Goal: Information Seeking & Learning: Learn about a topic

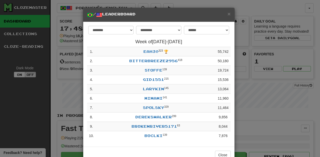
select select "**********"
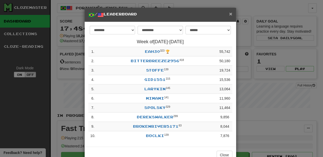
click at [229, 13] on span "×" at bounding box center [230, 14] width 3 height 6
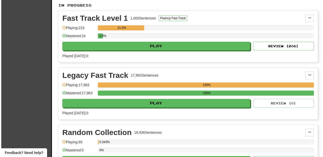
scroll to position [118, 0]
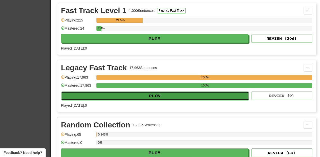
click at [152, 94] on button "Play" at bounding box center [155, 96] width 188 height 9
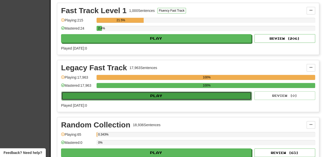
select select "**"
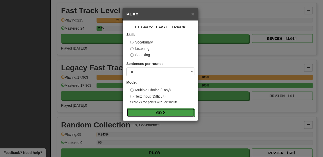
click at [165, 113] on span at bounding box center [164, 113] width 4 height 4
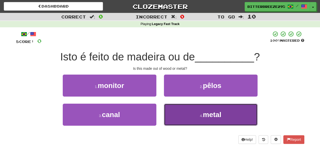
click at [176, 113] on button "4 . metal" at bounding box center [211, 115] width 94 height 22
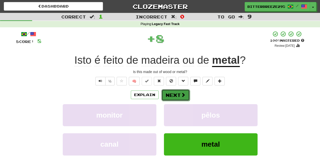
click at [175, 94] on button "Next" at bounding box center [176, 95] width 28 height 12
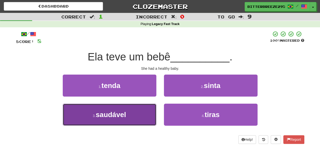
click at [151, 110] on button "3 . saudável" at bounding box center [110, 115] width 94 height 22
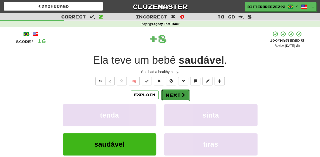
click at [176, 97] on button "Next" at bounding box center [176, 95] width 28 height 12
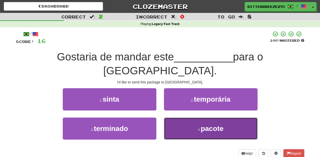
click at [196, 118] on button "4 . pacote" at bounding box center [211, 129] width 94 height 22
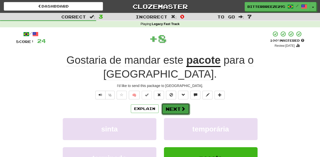
click at [181, 107] on span at bounding box center [183, 109] width 5 height 5
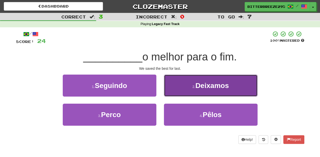
click at [174, 90] on button "2 . [GEOGRAPHIC_DATA]" at bounding box center [211, 86] width 94 height 22
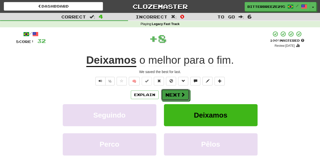
click at [174, 90] on button "Next" at bounding box center [175, 95] width 28 height 12
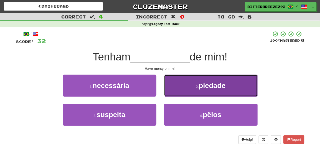
click at [184, 94] on button "2 . piedade" at bounding box center [211, 86] width 94 height 22
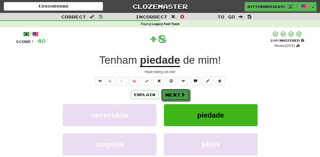
click at [184, 94] on span at bounding box center [183, 94] width 5 height 5
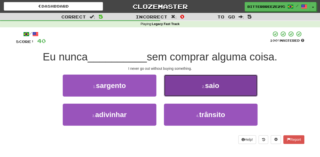
click at [174, 92] on button "2 . saio" at bounding box center [211, 86] width 94 height 22
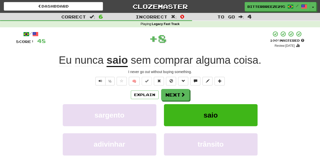
click at [174, 92] on button "Next" at bounding box center [175, 95] width 28 height 12
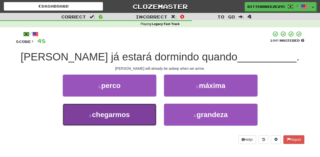
click at [154, 119] on button "3 . chegarmos" at bounding box center [110, 115] width 94 height 22
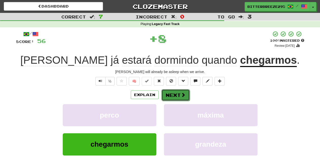
click at [169, 96] on button "Next" at bounding box center [176, 95] width 28 height 12
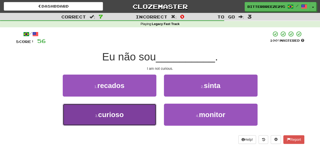
click at [132, 111] on button "3 . curioso" at bounding box center [110, 115] width 94 height 22
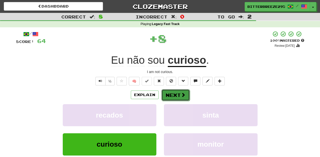
click at [177, 91] on button "Next" at bounding box center [176, 95] width 28 height 12
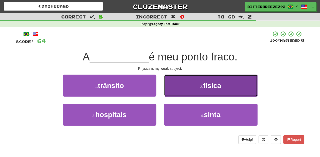
click at [184, 90] on button "2 . física" at bounding box center [211, 86] width 94 height 22
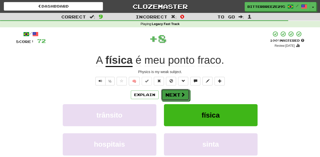
click at [181, 91] on button "Next" at bounding box center [175, 95] width 28 height 12
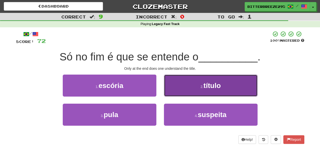
click at [182, 92] on button "2 . título" at bounding box center [211, 86] width 94 height 22
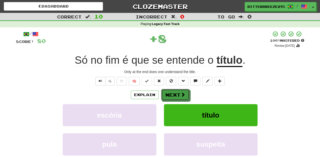
click at [182, 92] on span at bounding box center [183, 94] width 5 height 5
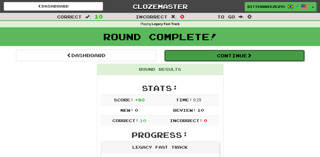
click at [198, 54] on button "Continue" at bounding box center [234, 56] width 141 height 12
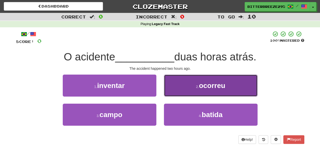
click at [187, 94] on button "2 . ocorreu" at bounding box center [211, 86] width 94 height 22
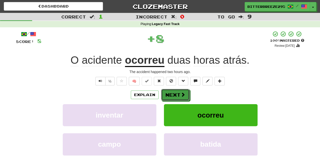
click at [175, 93] on button "Next" at bounding box center [175, 95] width 28 height 12
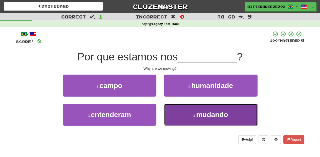
click at [189, 113] on button "4 . mudando" at bounding box center [211, 115] width 94 height 22
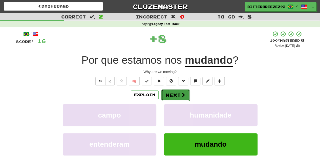
click at [174, 97] on button "Next" at bounding box center [176, 95] width 28 height 12
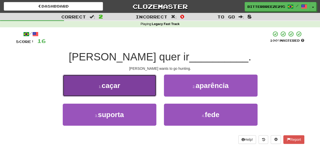
click at [147, 89] on button "1 . caçar" at bounding box center [110, 86] width 94 height 22
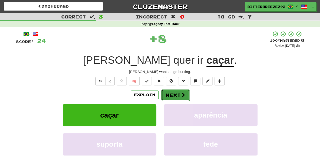
click at [174, 93] on button "Next" at bounding box center [176, 95] width 28 height 12
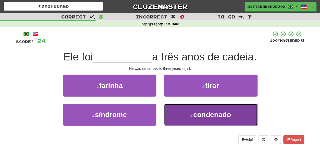
click at [173, 109] on button "4 . condenado" at bounding box center [211, 115] width 94 height 22
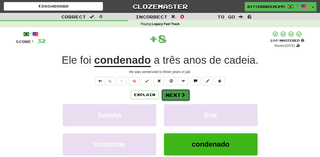
click at [172, 94] on button "Next" at bounding box center [176, 95] width 28 height 12
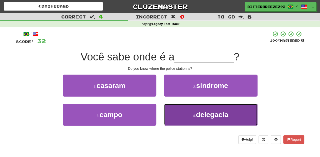
click at [182, 110] on button "4 . delegacia" at bounding box center [211, 115] width 94 height 22
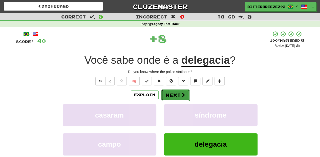
click at [174, 93] on button "Next" at bounding box center [176, 95] width 28 height 12
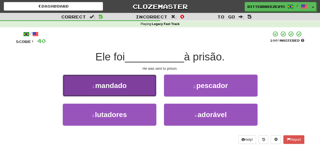
click at [134, 89] on button "1 . mandado" at bounding box center [110, 86] width 94 height 22
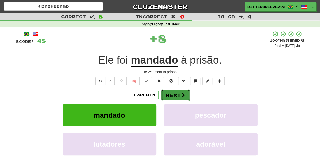
click at [172, 94] on button "Next" at bounding box center [176, 95] width 28 height 12
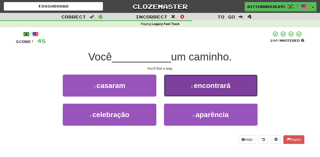
click at [173, 91] on button "2 . encontrará" at bounding box center [211, 86] width 94 height 22
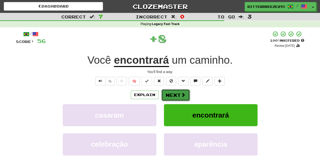
click at [172, 91] on button "Next" at bounding box center [176, 95] width 28 height 12
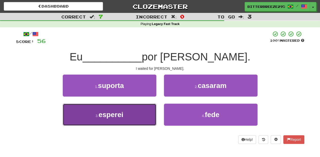
click at [136, 113] on button "3 . esperei" at bounding box center [110, 115] width 94 height 22
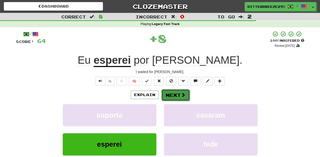
click at [174, 95] on button "Next" at bounding box center [176, 95] width 28 height 12
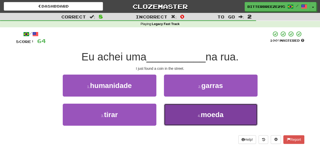
click at [177, 109] on button "4 . moeda" at bounding box center [211, 115] width 94 height 22
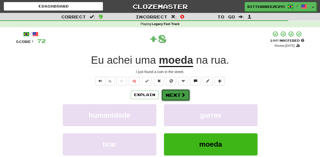
click at [166, 90] on button "Next" at bounding box center [176, 95] width 28 height 12
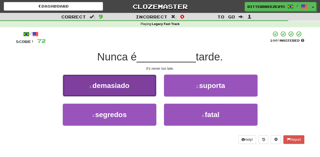
click at [146, 96] on button "1 . demasiado" at bounding box center [110, 86] width 94 height 22
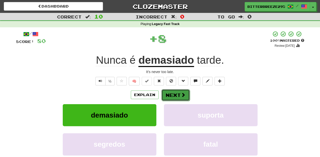
click at [172, 98] on button "Next" at bounding box center [176, 95] width 28 height 12
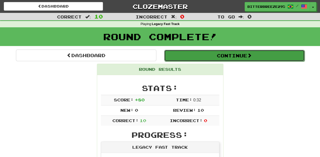
click at [191, 56] on button "Continue" at bounding box center [234, 56] width 141 height 12
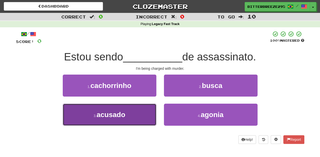
click at [142, 116] on button "3 . acusado" at bounding box center [110, 115] width 94 height 22
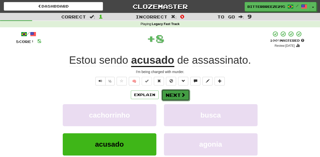
click at [171, 94] on button "Next" at bounding box center [176, 95] width 28 height 12
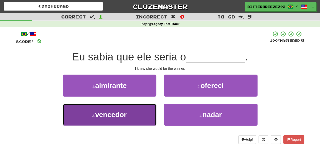
click at [133, 121] on button "3 . vencedor" at bounding box center [110, 115] width 94 height 22
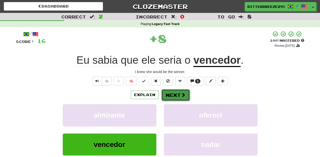
click at [171, 96] on button "Next" at bounding box center [176, 95] width 28 height 12
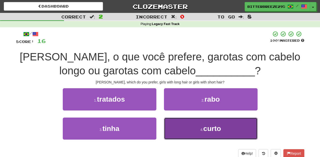
click at [183, 126] on button "4 . curto" at bounding box center [211, 129] width 94 height 22
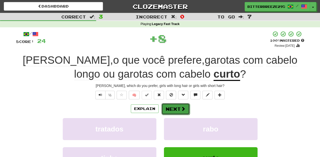
click at [171, 106] on button "Next" at bounding box center [176, 109] width 28 height 12
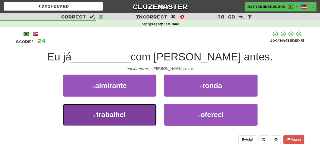
click at [145, 112] on button "3 . trabalhei" at bounding box center [110, 115] width 94 height 22
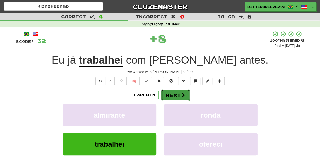
click at [172, 95] on button "Next" at bounding box center [176, 95] width 28 height 12
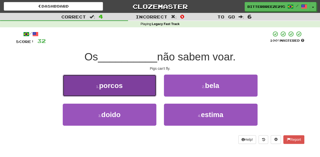
click at [139, 89] on button "1 . porcos" at bounding box center [110, 86] width 94 height 22
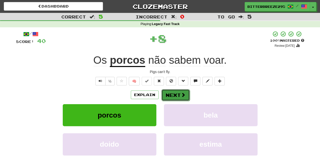
click at [169, 94] on button "Next" at bounding box center [176, 95] width 28 height 12
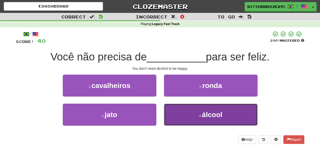
click at [179, 114] on button "4 . álcool" at bounding box center [211, 115] width 94 height 22
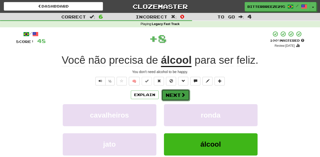
click at [168, 92] on button "Next" at bounding box center [176, 95] width 28 height 12
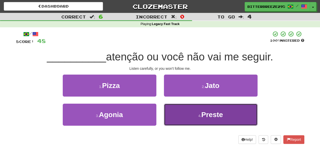
click at [179, 118] on button "4 . Preste" at bounding box center [211, 115] width 94 height 22
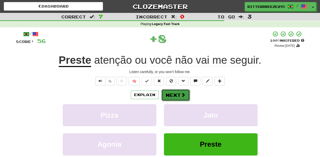
click at [176, 94] on button "Next" at bounding box center [176, 95] width 28 height 12
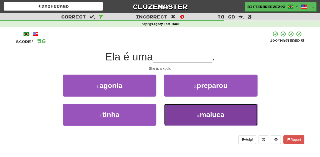
click at [188, 121] on button "4 . maluca" at bounding box center [211, 115] width 94 height 22
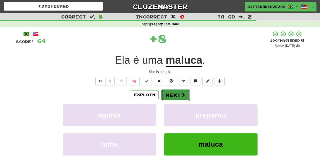
click at [172, 95] on button "Next" at bounding box center [176, 95] width 28 height 12
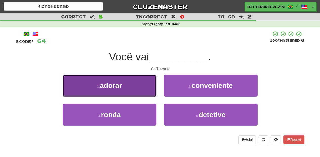
click at [136, 92] on button "1 . adorar" at bounding box center [110, 86] width 94 height 22
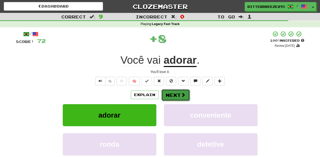
click at [169, 92] on button "Next" at bounding box center [176, 95] width 28 height 12
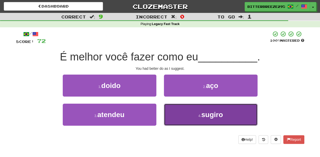
click at [187, 115] on button "4 . sugiro" at bounding box center [211, 115] width 94 height 22
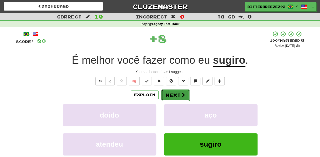
click at [174, 96] on button "Next" at bounding box center [176, 95] width 28 height 12
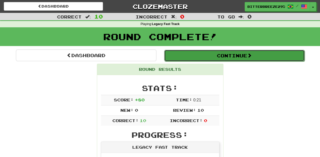
click at [181, 56] on button "Continue" at bounding box center [234, 56] width 141 height 12
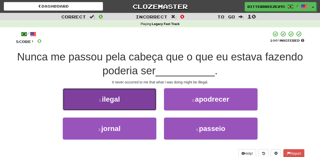
click at [134, 108] on button "1 . ilegal" at bounding box center [110, 99] width 94 height 22
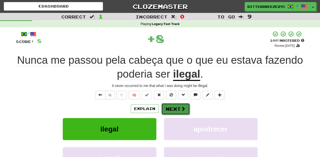
click at [177, 107] on button "Next" at bounding box center [176, 109] width 28 height 12
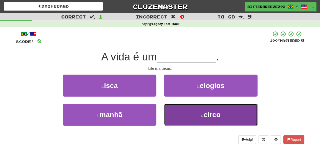
click at [167, 112] on button "4 . circo" at bounding box center [211, 115] width 94 height 22
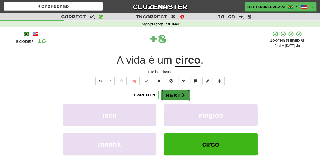
click at [165, 98] on button "Next" at bounding box center [176, 95] width 28 height 12
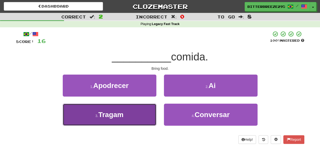
click at [135, 120] on button "3 . [GEOGRAPHIC_DATA]" at bounding box center [110, 115] width 94 height 22
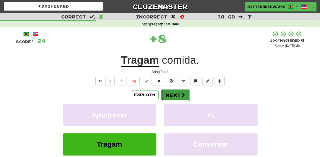
click at [174, 95] on button "Next" at bounding box center [176, 95] width 28 height 12
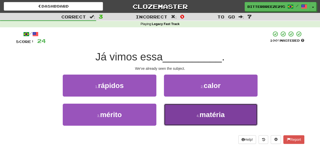
click at [181, 113] on button "4 . matéria" at bounding box center [211, 115] width 94 height 22
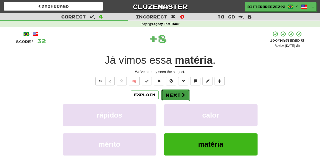
click at [179, 95] on button "Next" at bounding box center [176, 95] width 28 height 12
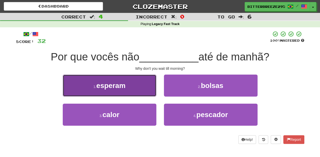
click at [131, 89] on button "1 . esperam" at bounding box center [110, 86] width 94 height 22
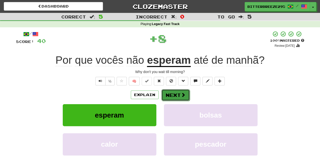
click at [174, 94] on button "Next" at bounding box center [176, 95] width 28 height 12
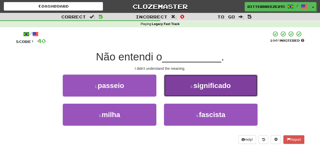
click at [177, 94] on button "2 . significado" at bounding box center [211, 86] width 94 height 22
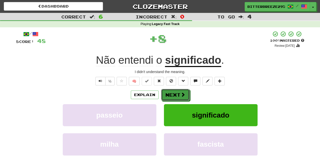
click at [176, 94] on button "Next" at bounding box center [175, 95] width 28 height 12
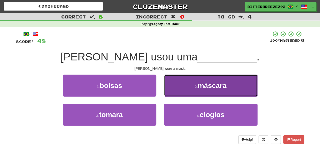
click at [170, 93] on button "2 . máscara" at bounding box center [211, 86] width 94 height 22
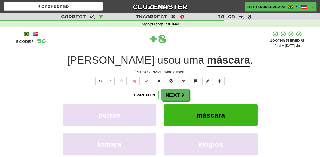
click at [170, 93] on button "Next" at bounding box center [175, 95] width 28 height 12
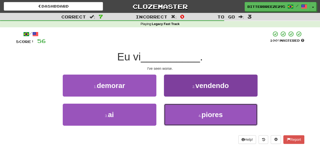
click at [175, 110] on button "4 . piores" at bounding box center [211, 115] width 94 height 22
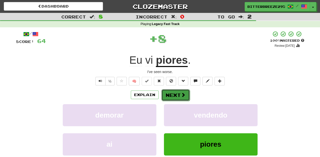
click at [171, 94] on button "Next" at bounding box center [176, 95] width 28 height 12
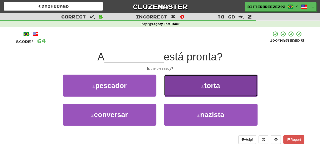
click at [181, 93] on button "2 . torta" at bounding box center [211, 86] width 94 height 22
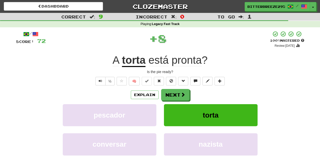
click at [181, 93] on span at bounding box center [183, 94] width 5 height 5
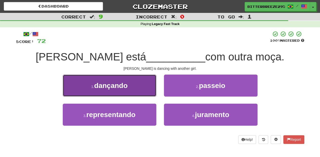
click at [140, 87] on button "1 . dançando" at bounding box center [110, 86] width 94 height 22
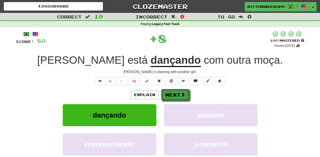
click at [178, 92] on button "Next" at bounding box center [175, 95] width 28 height 12
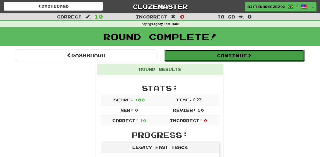
click at [192, 56] on button "Continue" at bounding box center [234, 56] width 141 height 12
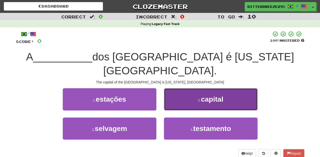
click at [183, 90] on button "2 . capital" at bounding box center [211, 99] width 94 height 22
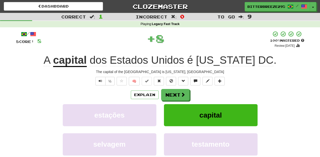
click at [183, 90] on button "Next" at bounding box center [175, 95] width 28 height 12
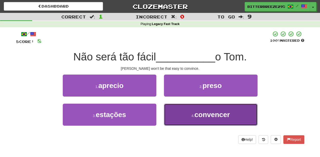
click at [182, 111] on button "4 . convencer" at bounding box center [211, 115] width 94 height 22
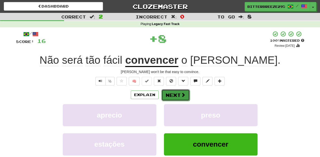
click at [174, 94] on button "Next" at bounding box center [176, 95] width 28 height 12
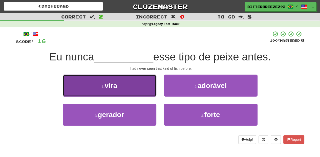
click at [133, 93] on button "1 . vira" at bounding box center [110, 86] width 94 height 22
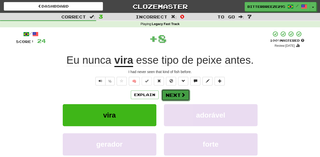
click at [176, 97] on button "Next" at bounding box center [176, 95] width 28 height 12
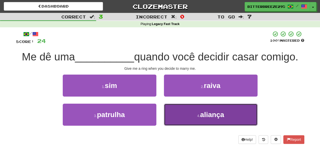
click at [175, 112] on button "4 . aliança" at bounding box center [211, 115] width 94 height 22
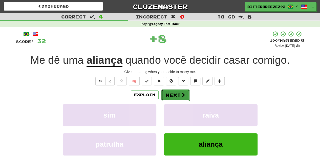
click at [175, 93] on button "Next" at bounding box center [176, 95] width 28 height 12
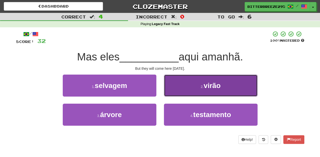
click at [173, 90] on button "2 . virão" at bounding box center [211, 86] width 94 height 22
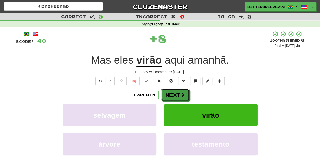
click at [173, 90] on button "Next" at bounding box center [175, 95] width 28 height 12
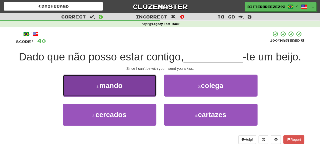
click at [141, 93] on button "1 . mando" at bounding box center [110, 86] width 94 height 22
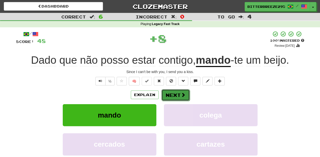
click at [171, 97] on button "Next" at bounding box center [176, 95] width 28 height 12
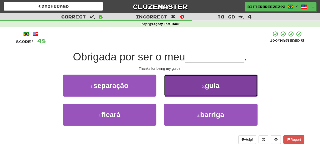
click at [179, 92] on button "2 . guia" at bounding box center [211, 86] width 94 height 22
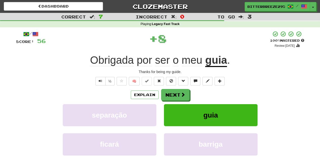
click at [178, 92] on button "Next" at bounding box center [175, 95] width 28 height 12
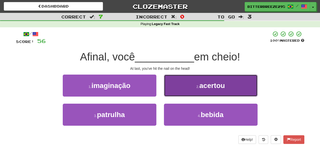
click at [174, 91] on button "2 . acertou" at bounding box center [211, 86] width 94 height 22
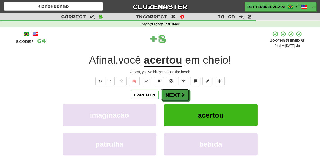
click at [173, 91] on button "Next" at bounding box center [175, 95] width 28 height 12
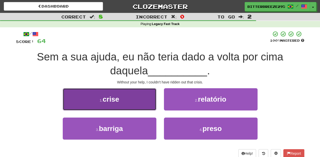
click at [138, 108] on button "1 . crise" at bounding box center [110, 99] width 94 height 22
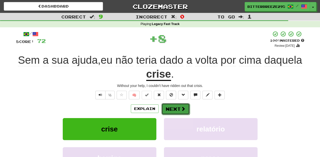
click at [169, 108] on button "Next" at bounding box center [176, 109] width 28 height 12
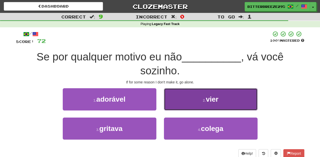
click at [171, 106] on button "2 . vier" at bounding box center [211, 99] width 94 height 22
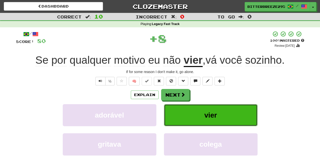
click at [171, 105] on button "vier" at bounding box center [211, 115] width 94 height 22
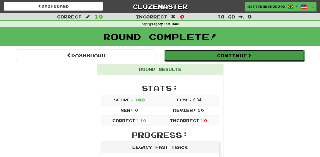
click at [180, 58] on button "Continue" at bounding box center [234, 56] width 141 height 12
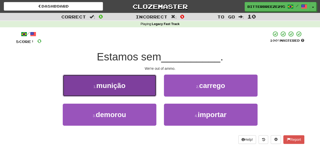
click at [138, 85] on button "1 . munição" at bounding box center [110, 86] width 94 height 22
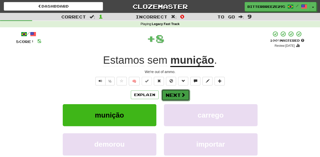
click at [170, 92] on button "Next" at bounding box center [176, 95] width 28 height 12
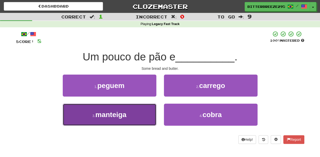
click at [145, 121] on button "3 . manteiga" at bounding box center [110, 115] width 94 height 22
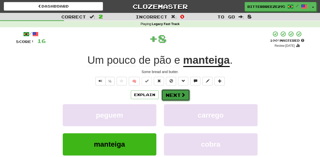
click at [165, 94] on button "Next" at bounding box center [176, 95] width 28 height 12
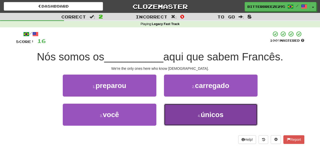
click at [173, 112] on button "4 . únicos" at bounding box center [211, 115] width 94 height 22
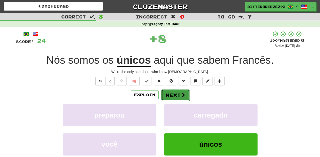
click at [168, 97] on button "Next" at bounding box center [176, 95] width 28 height 12
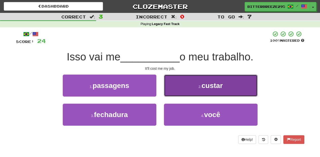
click at [177, 95] on button "2 . custar" at bounding box center [211, 86] width 94 height 22
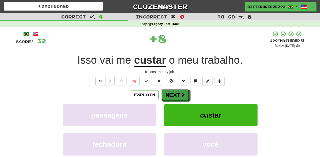
click at [177, 95] on button "Next" at bounding box center [175, 95] width 28 height 12
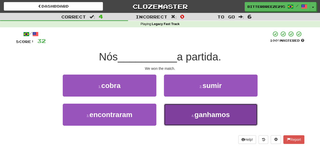
click at [178, 113] on button "4 . ganhamos" at bounding box center [211, 115] width 94 height 22
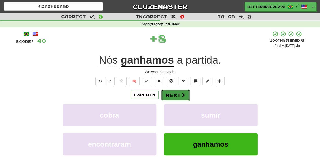
click at [171, 95] on button "Next" at bounding box center [176, 95] width 28 height 12
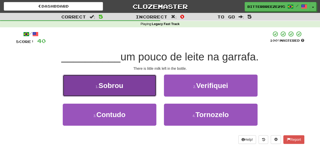
click at [143, 92] on button "1 . [GEOGRAPHIC_DATA]" at bounding box center [110, 86] width 94 height 22
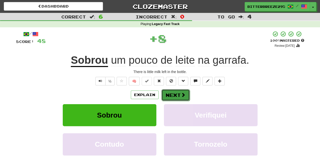
click at [170, 95] on button "Next" at bounding box center [176, 95] width 28 height 12
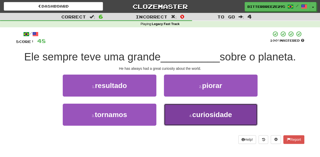
click at [171, 110] on button "4 . curiosidade" at bounding box center [211, 115] width 94 height 22
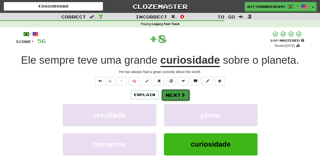
click at [169, 96] on button "Next" at bounding box center [176, 95] width 28 height 12
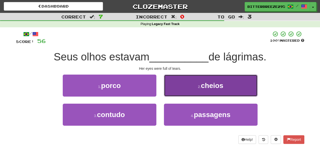
click at [170, 88] on button "2 . cheios" at bounding box center [211, 86] width 94 height 22
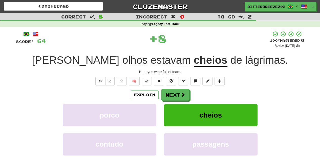
click at [170, 88] on div "/ Score: 64 + 8 100 % Mastered Review: [DATE] Seus olhos estavam cheios de lágr…" at bounding box center [160, 110] width 289 height 159
drag, startPoint x: 170, startPoint y: 88, endPoint x: 170, endPoint y: 94, distance: 5.6
click at [170, 94] on button "Next" at bounding box center [176, 95] width 28 height 12
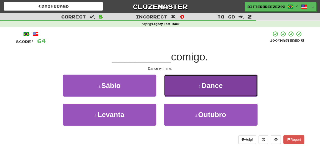
click at [167, 89] on button "2 . Dance" at bounding box center [211, 86] width 94 height 22
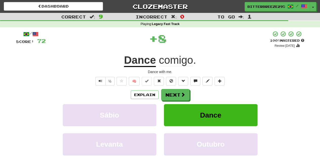
click at [167, 89] on button "Next" at bounding box center [175, 95] width 28 height 12
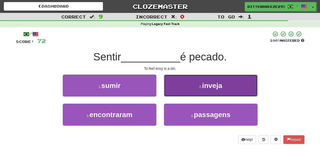
click at [179, 90] on button "2 . inveja" at bounding box center [211, 86] width 94 height 22
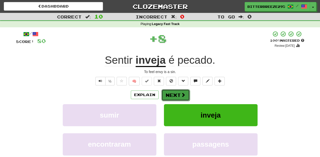
click at [176, 92] on button "Next" at bounding box center [176, 95] width 28 height 12
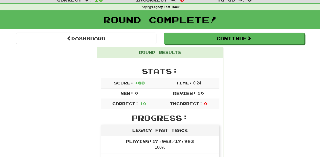
scroll to position [17, 0]
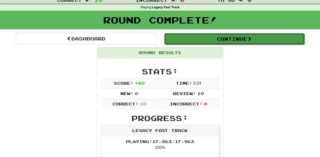
click at [195, 36] on button "Continue" at bounding box center [234, 39] width 141 height 12
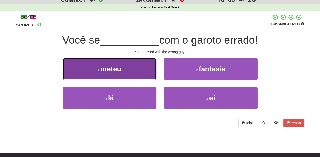
click at [134, 71] on button "1 . meteu" at bounding box center [110, 69] width 94 height 22
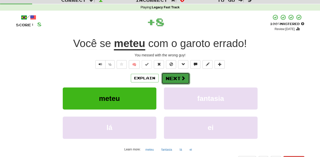
click at [177, 76] on button "Next" at bounding box center [176, 79] width 28 height 12
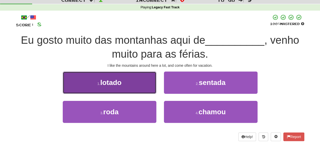
click at [144, 88] on button "1 . lotado" at bounding box center [110, 83] width 94 height 22
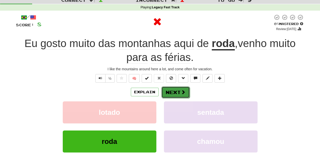
click at [182, 90] on span at bounding box center [183, 92] width 5 height 5
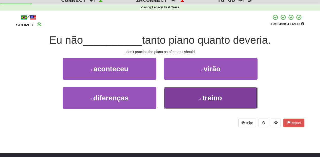
click at [179, 97] on button "4 . treino" at bounding box center [211, 98] width 94 height 22
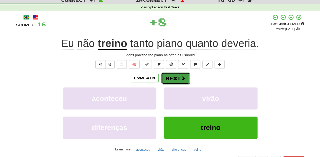
click at [172, 78] on button "Next" at bounding box center [176, 79] width 28 height 12
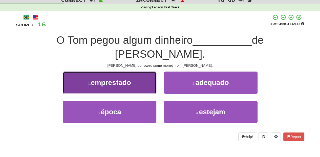
click at [141, 79] on button "1 . emprestado" at bounding box center [110, 83] width 94 height 22
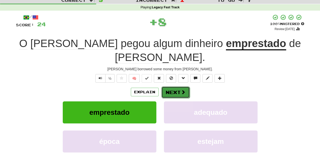
click at [167, 87] on button "Next" at bounding box center [176, 93] width 28 height 12
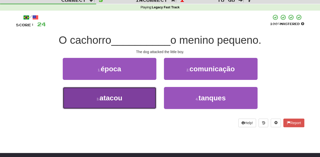
click at [153, 98] on button "3 . atacou" at bounding box center [110, 98] width 94 height 22
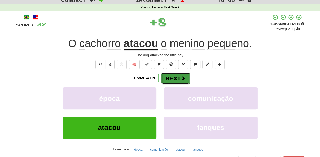
click at [175, 77] on button "Next" at bounding box center [176, 79] width 28 height 12
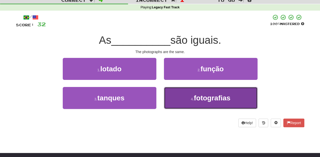
click at [174, 93] on button "4 . fotografias" at bounding box center [211, 98] width 94 height 22
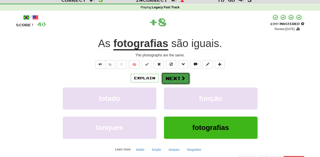
click at [170, 76] on button "Next" at bounding box center [176, 79] width 28 height 12
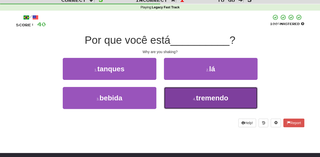
click at [181, 97] on button "4 . tremendo" at bounding box center [211, 98] width 94 height 22
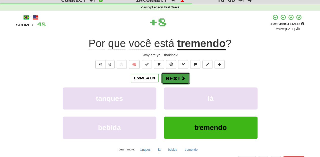
click at [177, 80] on button "Next" at bounding box center [176, 79] width 28 height 12
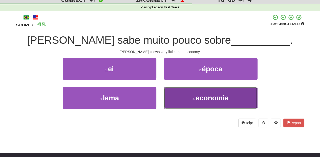
click at [179, 94] on button "4 . economia" at bounding box center [211, 98] width 94 height 22
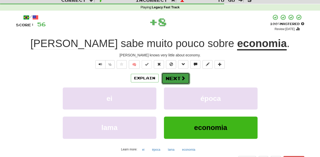
click at [172, 79] on button "Next" at bounding box center [176, 79] width 28 height 12
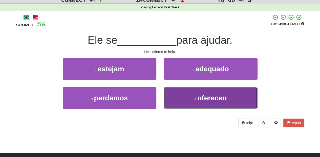
click at [175, 97] on button "4 . ofereceu" at bounding box center [211, 98] width 94 height 22
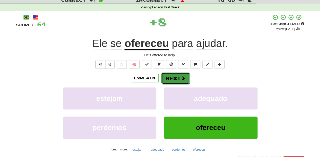
click at [174, 77] on button "Next" at bounding box center [176, 79] width 28 height 12
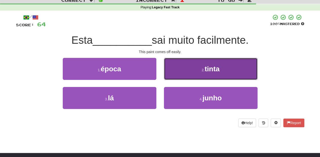
click at [176, 74] on button "2 . tinta" at bounding box center [211, 69] width 94 height 22
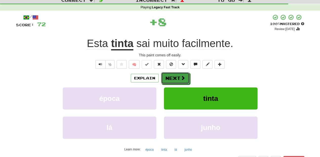
click at [175, 74] on button "Next" at bounding box center [175, 78] width 28 height 12
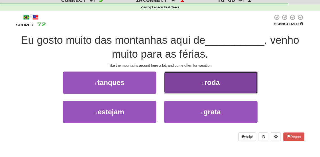
click at [180, 88] on button "2 . roda" at bounding box center [211, 83] width 94 height 22
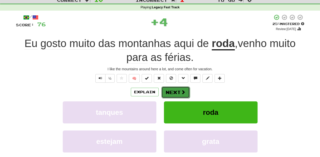
click at [174, 91] on button "Next" at bounding box center [176, 93] width 28 height 12
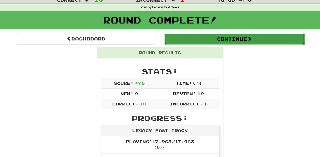
click at [189, 36] on button "Continue" at bounding box center [234, 39] width 141 height 12
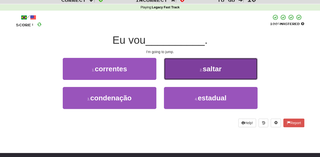
click at [175, 77] on button "2 . saltar" at bounding box center [211, 69] width 94 height 22
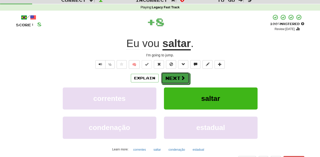
click at [175, 77] on button "Next" at bounding box center [175, 78] width 28 height 12
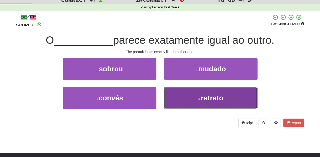
click at [199, 97] on small "4 ." at bounding box center [199, 99] width 3 height 4
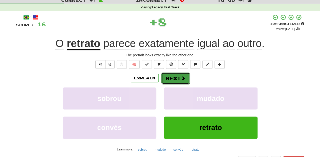
click at [179, 74] on button "Next" at bounding box center [176, 79] width 28 height 12
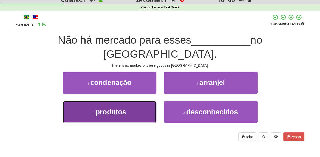
click at [143, 101] on button "3 . produtos" at bounding box center [110, 112] width 94 height 22
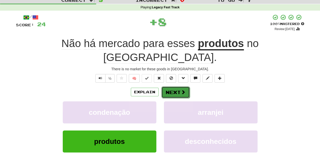
click at [167, 87] on button "Next" at bounding box center [176, 93] width 28 height 12
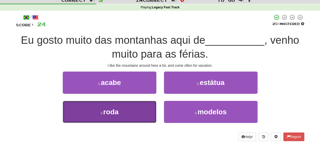
click at [139, 109] on button "3 . roda" at bounding box center [110, 112] width 94 height 22
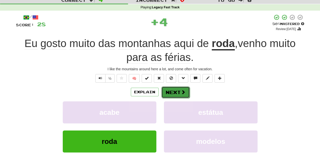
click at [165, 92] on button "Next" at bounding box center [176, 93] width 28 height 12
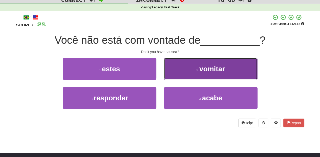
click at [168, 76] on button "2 . vomitar" at bounding box center [211, 69] width 94 height 22
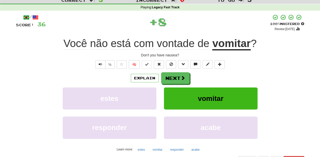
click at [168, 76] on button "Next" at bounding box center [175, 78] width 28 height 12
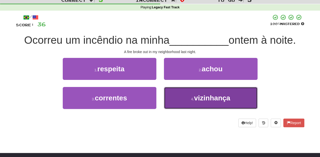
click at [178, 101] on button "4 . vizinhança" at bounding box center [211, 98] width 94 height 22
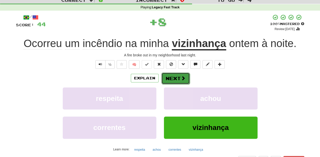
click at [175, 78] on button "Next" at bounding box center [176, 79] width 28 height 12
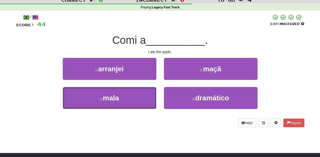
drag, startPoint x: 151, startPoint y: 95, endPoint x: 149, endPoint y: 134, distance: 38.9
click at [149, 134] on div "Dashboard Clozemaster BitterBreeze2956 / Toggle Dropdown Dashboard Leaderboard …" at bounding box center [160, 61] width 320 height 157
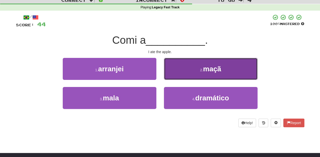
click at [182, 76] on button "2 . maçã" at bounding box center [211, 69] width 94 height 22
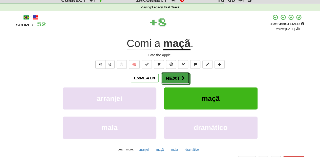
click at [182, 76] on span at bounding box center [183, 78] width 5 height 5
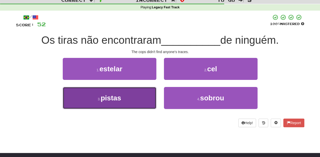
click at [147, 100] on button "3 . pistas" at bounding box center [110, 98] width 94 height 22
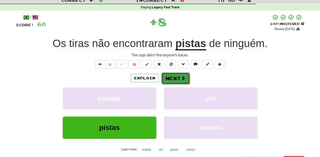
click at [176, 77] on button "Next" at bounding box center [176, 79] width 28 height 12
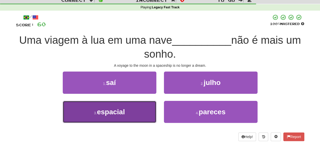
click at [130, 113] on button "3 . espacial" at bounding box center [110, 112] width 94 height 22
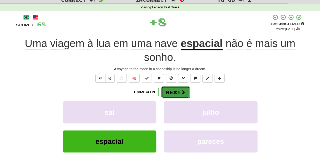
click at [174, 91] on button "Next" at bounding box center [176, 93] width 28 height 12
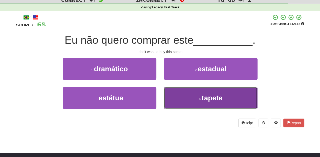
click at [177, 101] on button "4 . tapete" at bounding box center [211, 98] width 94 height 22
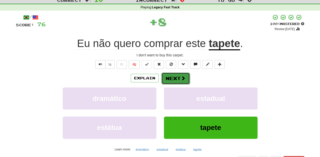
click at [176, 78] on button "Next" at bounding box center [176, 79] width 28 height 12
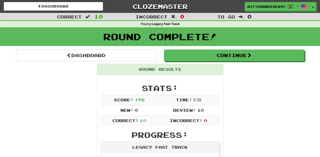
scroll to position [0, 0]
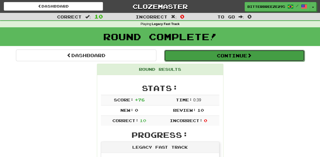
click at [186, 53] on button "Continue" at bounding box center [234, 56] width 141 height 12
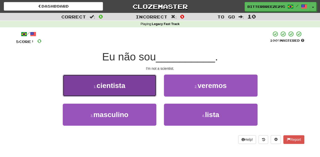
click at [132, 90] on button "1 . cientista" at bounding box center [110, 86] width 94 height 22
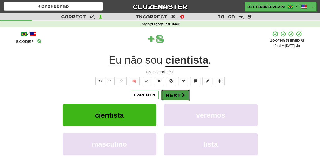
click at [179, 94] on button "Next" at bounding box center [176, 95] width 28 height 12
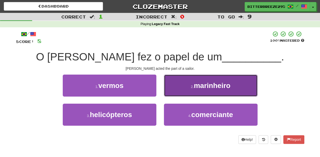
click at [179, 94] on button "2 . marinheiro" at bounding box center [211, 86] width 94 height 22
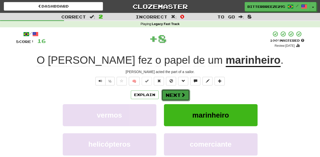
click at [176, 94] on button "Next" at bounding box center [176, 95] width 28 height 12
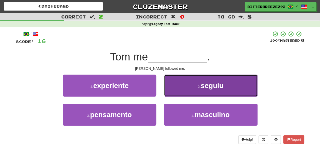
click at [176, 94] on button "2 . seguiu" at bounding box center [211, 86] width 94 height 22
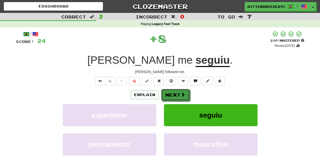
click at [176, 94] on button "Next" at bounding box center [175, 95] width 28 height 12
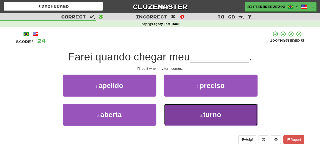
click at [169, 111] on button "4 . turno" at bounding box center [211, 115] width 94 height 22
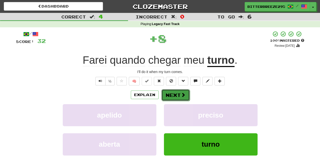
click at [174, 93] on button "Next" at bounding box center [176, 95] width 28 height 12
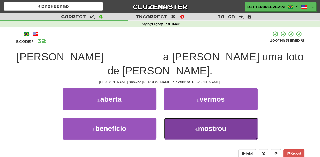
click at [180, 118] on button "4 . mostrou" at bounding box center [211, 129] width 94 height 22
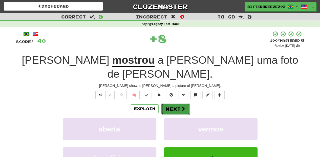
click at [178, 103] on button "Next" at bounding box center [176, 109] width 28 height 12
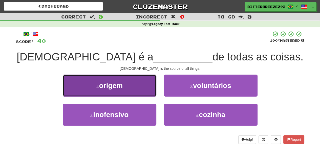
click at [140, 94] on button "1 . origem" at bounding box center [110, 86] width 94 height 22
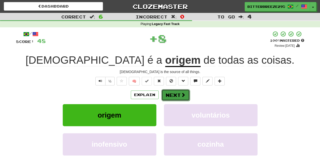
click at [172, 94] on button "Next" at bounding box center [176, 95] width 28 height 12
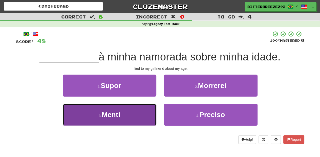
click at [145, 113] on button "3 . Menti" at bounding box center [110, 115] width 94 height 22
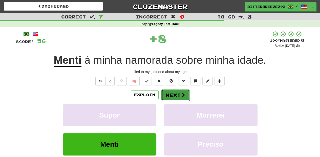
click at [178, 97] on button "Next" at bounding box center [176, 95] width 28 height 12
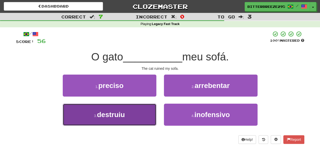
click at [143, 114] on button "3 . destruiu" at bounding box center [110, 115] width 94 height 22
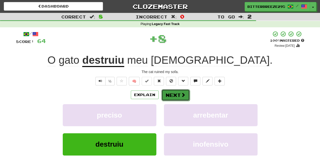
click at [179, 97] on button "Next" at bounding box center [176, 95] width 28 height 12
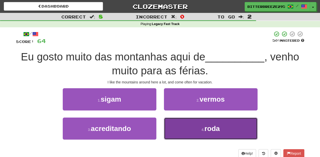
click at [177, 122] on button "4 . roda" at bounding box center [211, 129] width 94 height 22
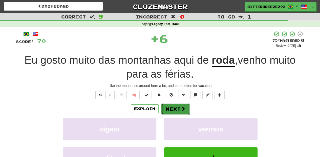
click at [179, 105] on button "Next" at bounding box center [176, 109] width 28 height 12
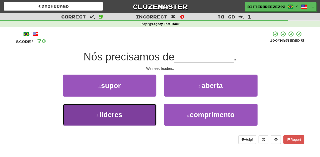
click at [143, 117] on button "3 . líderes" at bounding box center [110, 115] width 94 height 22
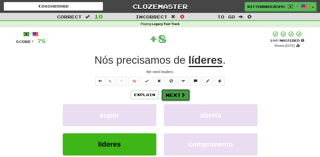
click at [181, 95] on span at bounding box center [183, 95] width 5 height 5
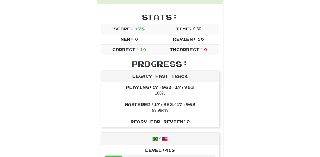
scroll to position [17, 0]
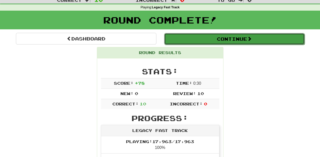
click at [199, 39] on button "Continue" at bounding box center [234, 39] width 141 height 12
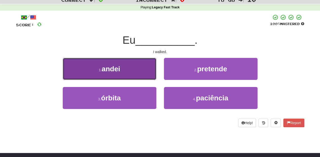
click at [145, 73] on button "1 . andei" at bounding box center [110, 69] width 94 height 22
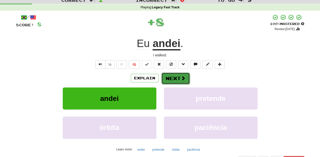
click at [168, 78] on button "Next" at bounding box center [176, 79] width 28 height 12
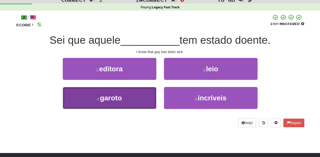
click at [130, 94] on button "3 . garoto" at bounding box center [110, 98] width 94 height 22
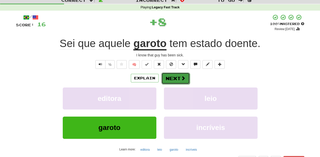
click at [170, 79] on button "Next" at bounding box center [176, 79] width 28 height 12
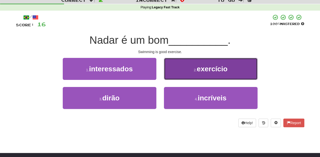
click at [176, 76] on button "2 . exercício" at bounding box center [211, 69] width 94 height 22
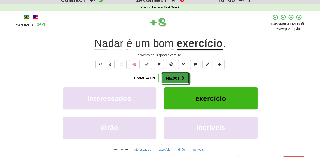
click at [176, 76] on button "Next" at bounding box center [175, 78] width 28 height 12
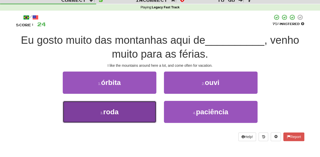
click at [140, 111] on button "3 . roda" at bounding box center [110, 112] width 94 height 22
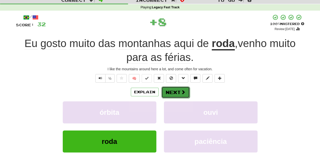
click at [172, 91] on button "Next" at bounding box center [176, 93] width 28 height 12
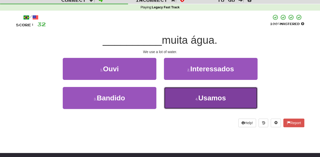
click at [179, 90] on button "4 . Usamos" at bounding box center [211, 98] width 94 height 22
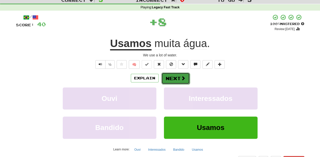
click at [176, 81] on button "Next" at bounding box center [176, 79] width 28 height 12
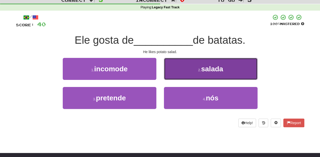
click at [180, 74] on button "2 . salada" at bounding box center [211, 69] width 94 height 22
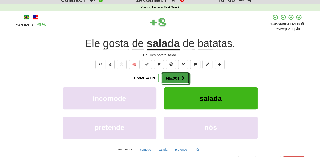
click at [180, 75] on button "Next" at bounding box center [175, 78] width 28 height 12
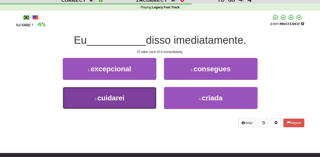
click at [148, 98] on button "3 . cuidarei" at bounding box center [110, 98] width 94 height 22
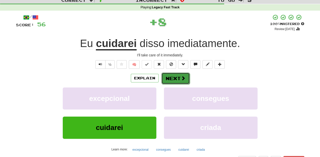
click at [173, 79] on button "Next" at bounding box center [176, 79] width 28 height 12
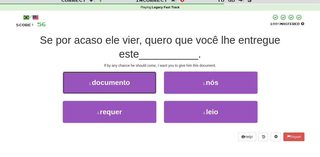
drag, startPoint x: 138, startPoint y: 82, endPoint x: 138, endPoint y: 85, distance: 2.8
click at [138, 85] on button "1 . documento" at bounding box center [110, 83] width 94 height 22
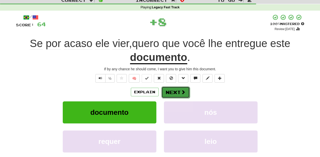
click at [174, 92] on button "Next" at bounding box center [176, 93] width 28 height 12
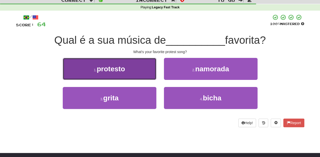
click at [145, 75] on button "1 . protesto" at bounding box center [110, 69] width 94 height 22
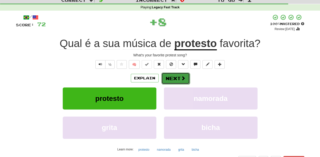
click at [167, 78] on button "Next" at bounding box center [176, 79] width 28 height 12
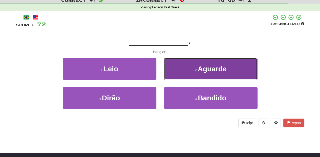
click at [182, 75] on button "2 . [GEOGRAPHIC_DATA]" at bounding box center [211, 69] width 94 height 22
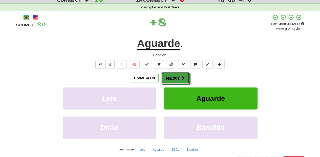
click at [180, 75] on button "Next" at bounding box center [175, 78] width 28 height 12
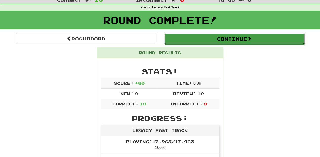
click at [192, 39] on button "Continue" at bounding box center [234, 39] width 141 height 12
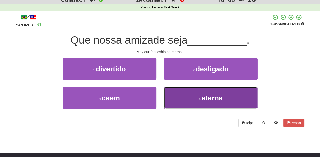
click at [175, 95] on button "4 . eterna" at bounding box center [211, 98] width 94 height 22
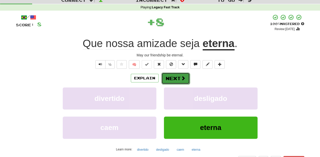
click at [173, 79] on button "Next" at bounding box center [176, 79] width 28 height 12
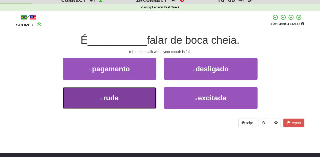
click at [140, 92] on button "3 . rude" at bounding box center [110, 98] width 94 height 22
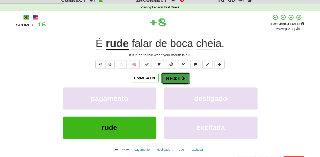
click at [174, 76] on button "Next" at bounding box center [176, 79] width 28 height 12
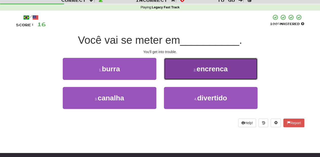
click at [184, 72] on button "2 . encrenca" at bounding box center [211, 69] width 94 height 22
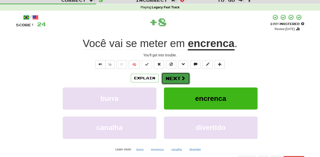
click at [172, 77] on button "Next" at bounding box center [176, 79] width 28 height 12
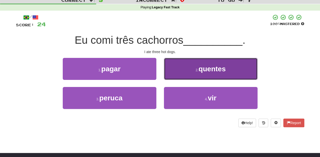
click at [176, 73] on button "2 . quentes" at bounding box center [211, 69] width 94 height 22
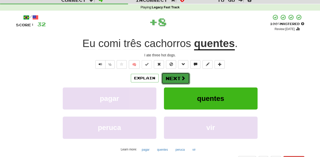
click at [170, 77] on button "Next" at bounding box center [176, 79] width 28 height 12
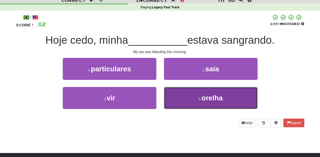
click at [179, 93] on button "4 . orelha" at bounding box center [211, 98] width 94 height 22
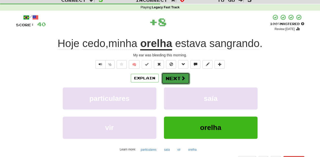
click at [176, 79] on button "Next" at bounding box center [176, 79] width 28 height 12
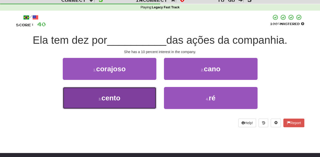
click at [141, 95] on button "3 . cento" at bounding box center [110, 98] width 94 height 22
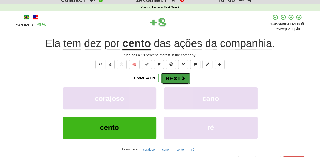
click at [176, 76] on button "Next" at bounding box center [176, 79] width 28 height 12
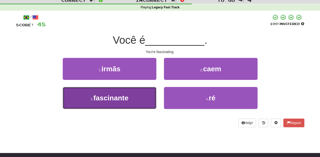
click at [147, 94] on button "3 . fascinante" at bounding box center [110, 98] width 94 height 22
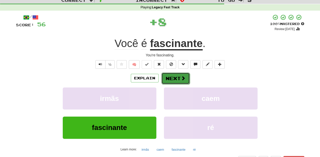
click at [173, 76] on button "Next" at bounding box center [176, 79] width 28 height 12
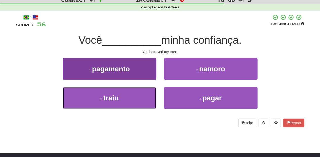
click at [143, 91] on button "3 . traiu" at bounding box center [110, 98] width 94 height 22
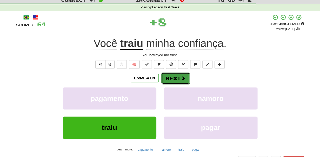
click at [170, 75] on button "Next" at bounding box center [176, 79] width 28 height 12
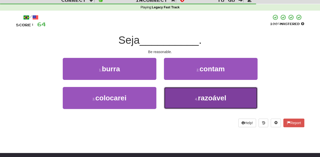
click at [179, 89] on button "4 . razoável" at bounding box center [211, 98] width 94 height 22
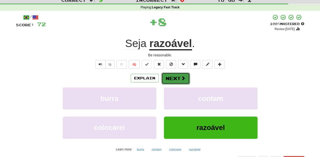
click at [177, 77] on button "Next" at bounding box center [176, 79] width 28 height 12
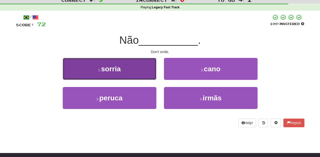
click at [143, 72] on button "1 . sorria" at bounding box center [110, 69] width 94 height 22
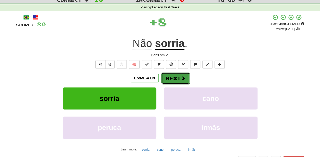
click at [170, 74] on button "Next" at bounding box center [176, 79] width 28 height 12
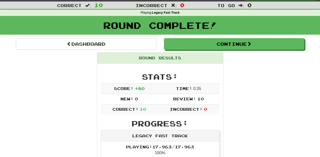
scroll to position [0, 0]
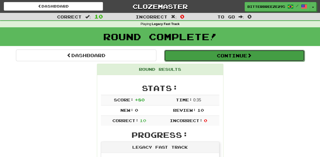
click at [195, 58] on button "Continue" at bounding box center [234, 56] width 141 height 12
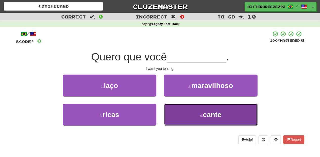
click at [179, 117] on button "4 . cante" at bounding box center [211, 115] width 94 height 22
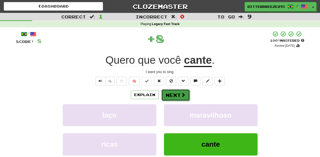
click at [173, 90] on button "Next" at bounding box center [176, 95] width 28 height 12
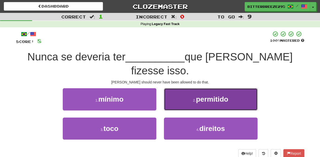
click at [174, 93] on button "2 . permitido" at bounding box center [211, 99] width 94 height 22
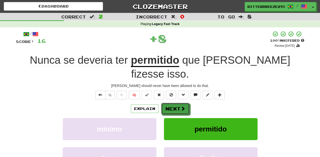
click at [174, 103] on button "Next" at bounding box center [175, 109] width 28 height 12
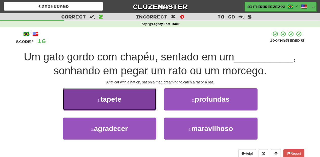
click at [132, 103] on button "1 . tapete" at bounding box center [110, 99] width 94 height 22
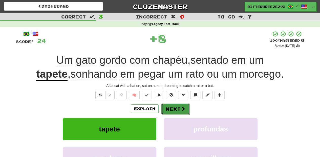
click at [167, 110] on button "Next" at bounding box center [176, 109] width 28 height 12
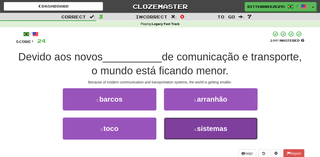
click at [180, 130] on button "4 . sistemas" at bounding box center [211, 129] width 94 height 22
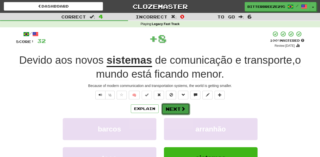
click at [177, 110] on button "Next" at bounding box center [176, 109] width 28 height 12
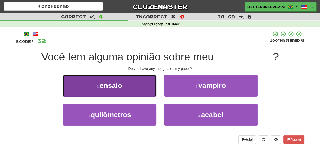
click at [129, 90] on button "1 . ensaio" at bounding box center [110, 86] width 94 height 22
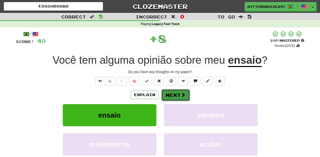
click at [175, 94] on button "Next" at bounding box center [176, 95] width 28 height 12
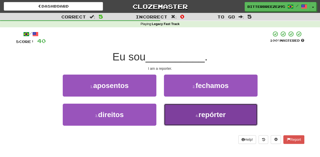
click at [179, 111] on button "4 . repórter" at bounding box center [211, 115] width 94 height 22
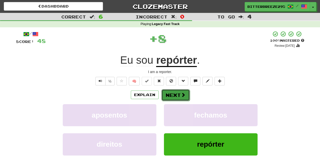
click at [176, 93] on button "Next" at bounding box center [176, 95] width 28 height 12
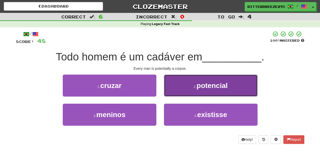
click at [187, 89] on button "2 . potencial" at bounding box center [211, 86] width 94 height 22
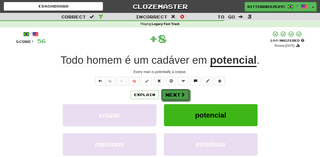
click at [176, 94] on button "Next" at bounding box center [175, 95] width 28 height 12
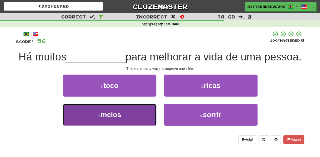
click at [137, 126] on button "3 . meios" at bounding box center [110, 115] width 94 height 22
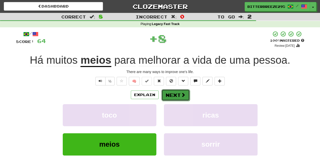
click at [177, 95] on button "Next" at bounding box center [176, 95] width 28 height 12
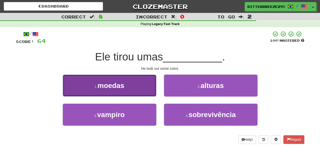
click at [135, 90] on button "1 . moedas" at bounding box center [110, 86] width 94 height 22
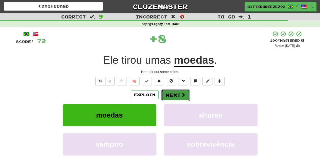
click at [169, 90] on button "Next" at bounding box center [176, 95] width 28 height 12
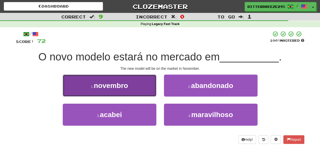
click at [145, 92] on button "1 . novembro" at bounding box center [110, 86] width 94 height 22
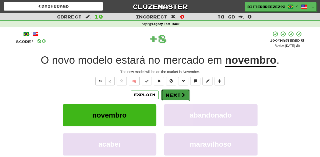
click at [178, 95] on button "Next" at bounding box center [176, 95] width 28 height 12
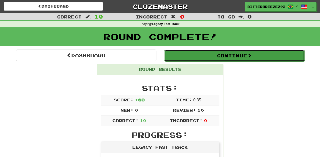
click at [188, 57] on button "Continue" at bounding box center [234, 56] width 141 height 12
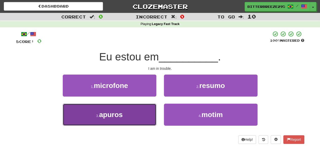
click at [141, 109] on button "3 . apuros" at bounding box center [110, 115] width 94 height 22
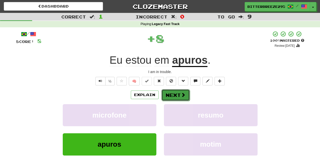
click at [181, 97] on span at bounding box center [183, 95] width 5 height 5
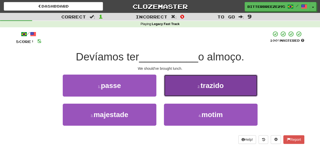
click at [178, 94] on button "2 . trazido" at bounding box center [211, 86] width 94 height 22
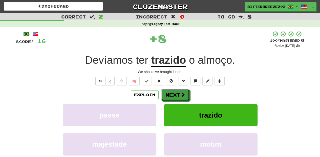
click at [178, 95] on button "Next" at bounding box center [175, 95] width 28 height 12
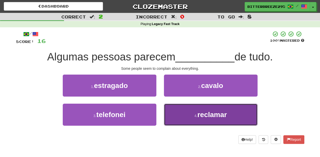
click at [184, 115] on button "4 . reclamar" at bounding box center [211, 115] width 94 height 22
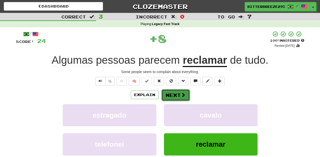
click at [181, 99] on button "Next" at bounding box center [176, 95] width 28 height 12
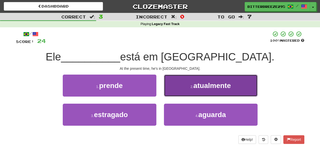
click at [173, 90] on button "2 . atualmente" at bounding box center [211, 86] width 94 height 22
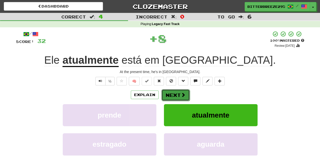
click at [173, 90] on button "Next" at bounding box center [176, 95] width 28 height 12
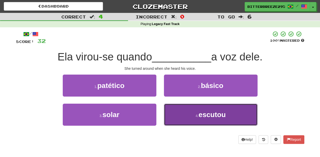
click at [177, 110] on button "4 . escutou" at bounding box center [211, 115] width 94 height 22
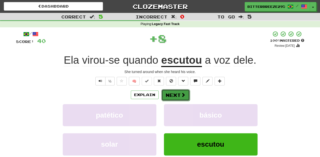
click at [175, 96] on button "Next" at bounding box center [176, 95] width 28 height 12
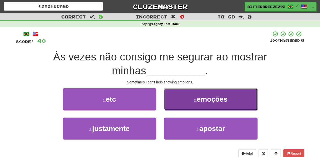
click at [174, 98] on button "2 . emoções" at bounding box center [211, 99] width 94 height 22
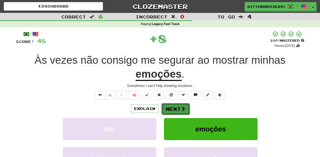
click at [172, 104] on button "Next" at bounding box center [176, 109] width 28 height 12
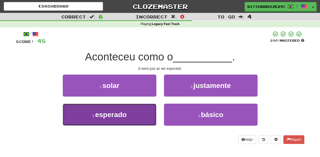
click at [148, 114] on button "3 . esperado" at bounding box center [110, 115] width 94 height 22
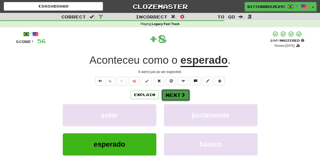
click at [172, 95] on button "Next" at bounding box center [176, 95] width 28 height 12
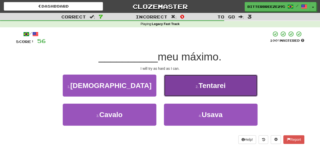
click at [184, 92] on button "2 . [GEOGRAPHIC_DATA]" at bounding box center [211, 86] width 94 height 22
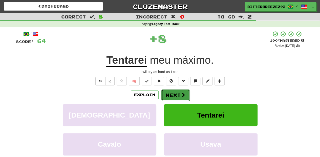
click at [177, 92] on button "Next" at bounding box center [176, 95] width 28 height 12
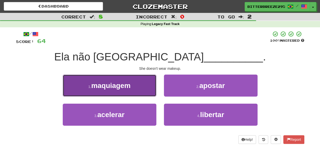
click at [141, 90] on button "1 . maquiagem" at bounding box center [110, 86] width 94 height 22
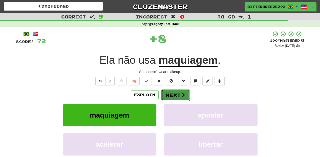
click at [169, 96] on button "Next" at bounding box center [176, 95] width 28 height 12
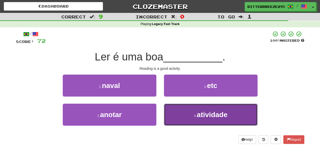
click at [195, 112] on button "4 . atividade" at bounding box center [211, 115] width 94 height 22
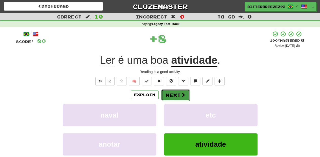
click at [183, 99] on button "Next" at bounding box center [176, 95] width 28 height 12
